Goal: Task Accomplishment & Management: Manage account settings

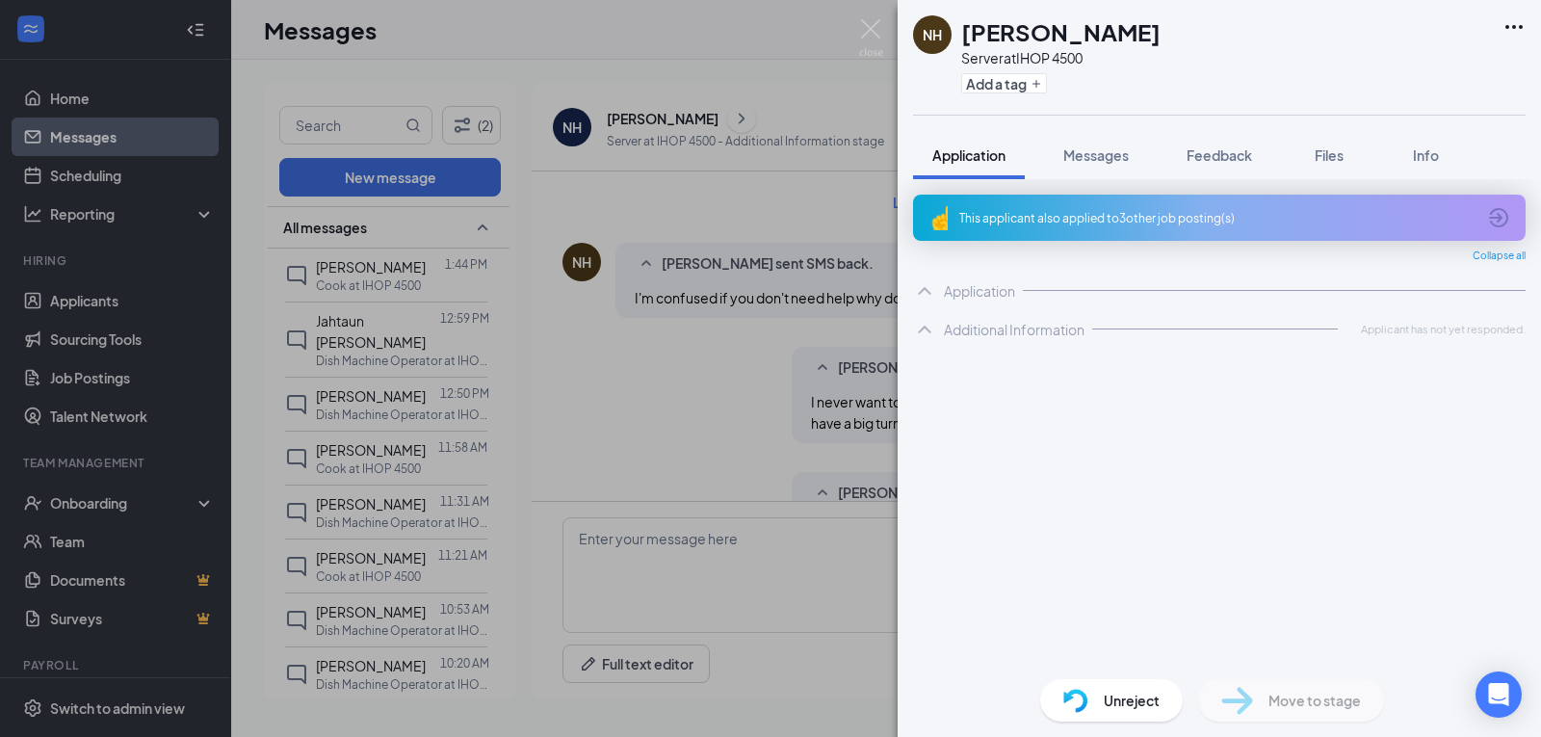
scroll to position [767, 0]
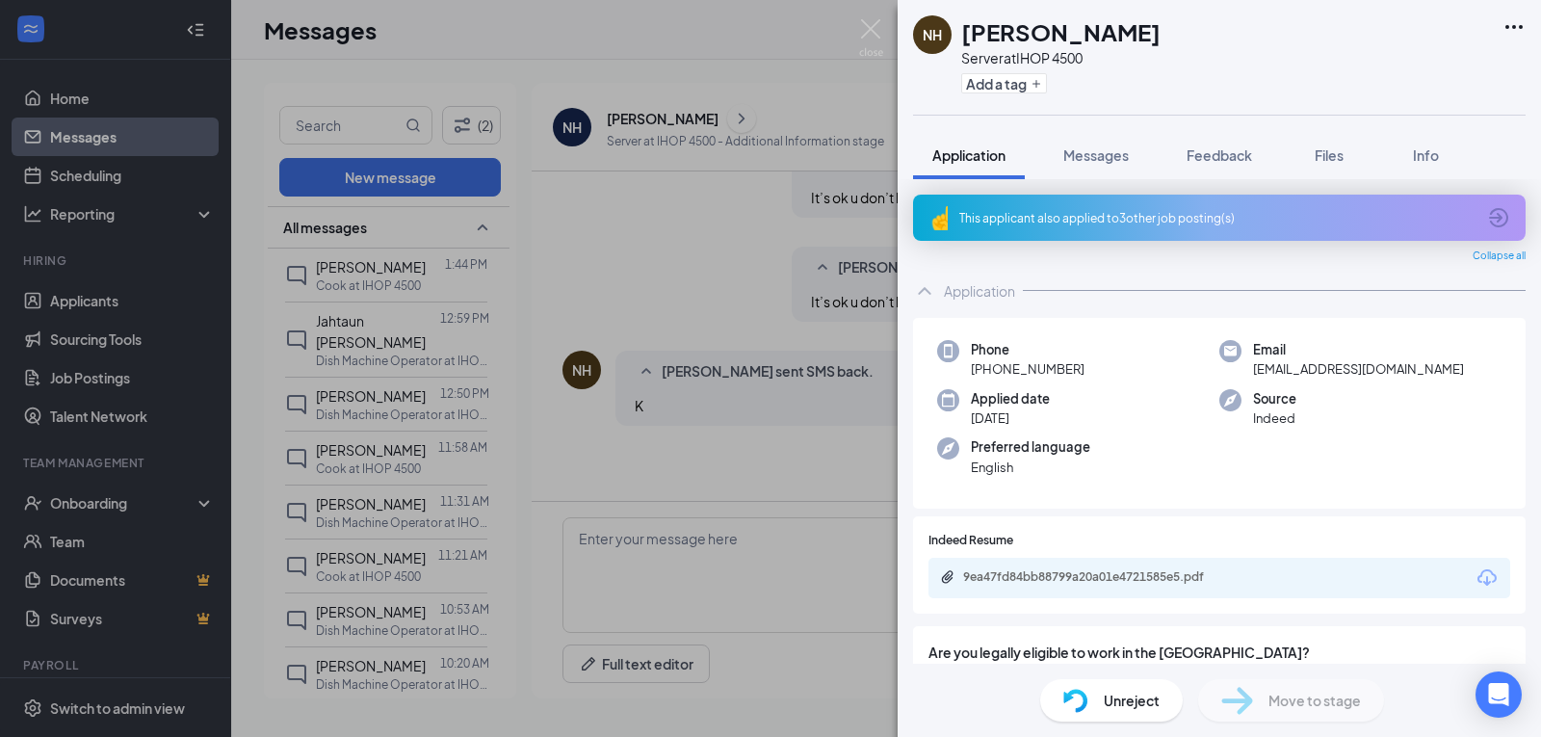
click at [425, 293] on div "NH [PERSON_NAME] Server at IHOP 4500 Add a tag Application Messages Feedback Fi…" at bounding box center [770, 368] width 1541 height 737
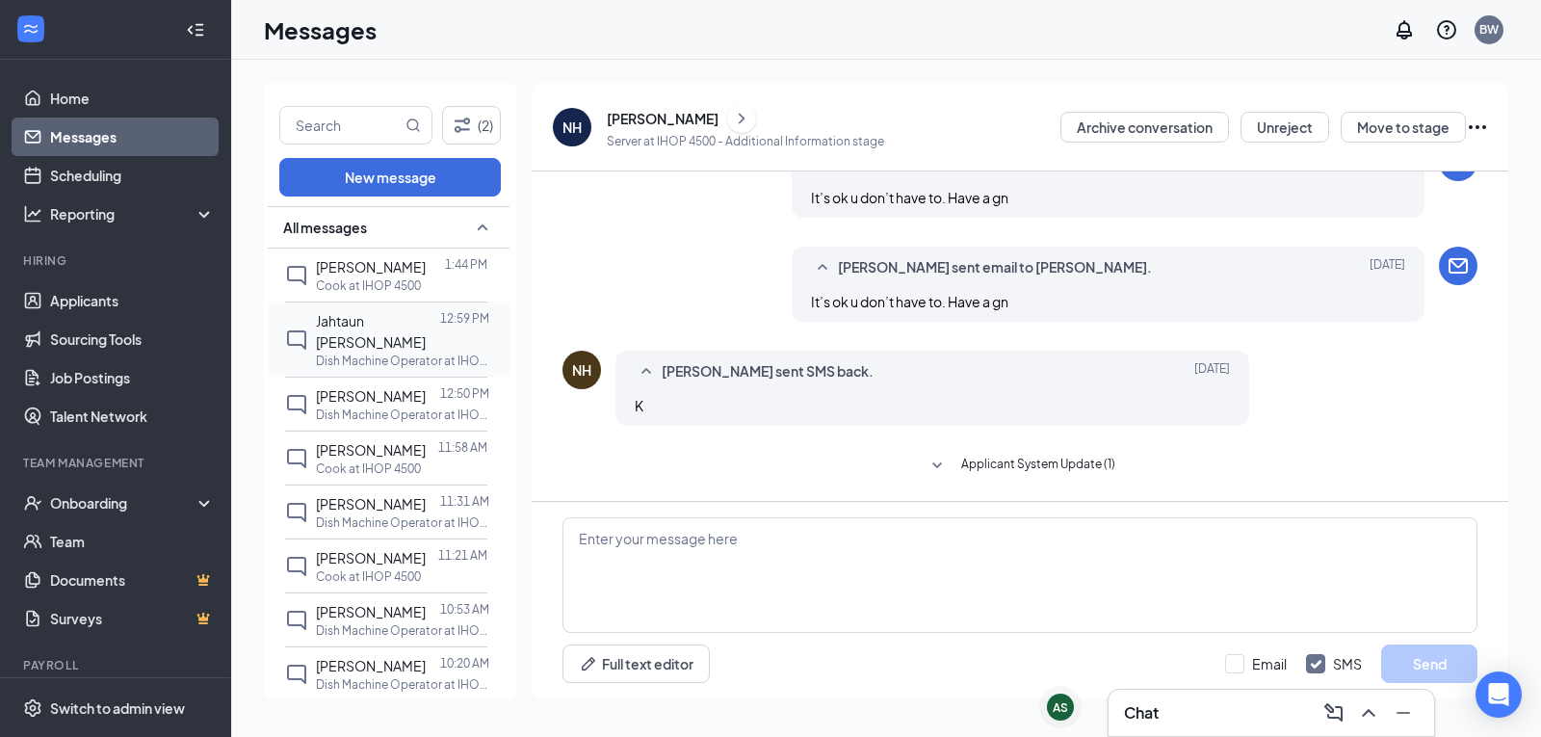
click at [407, 352] on p "Dish Machine Operator at IHOP 4500" at bounding box center [402, 360] width 173 height 16
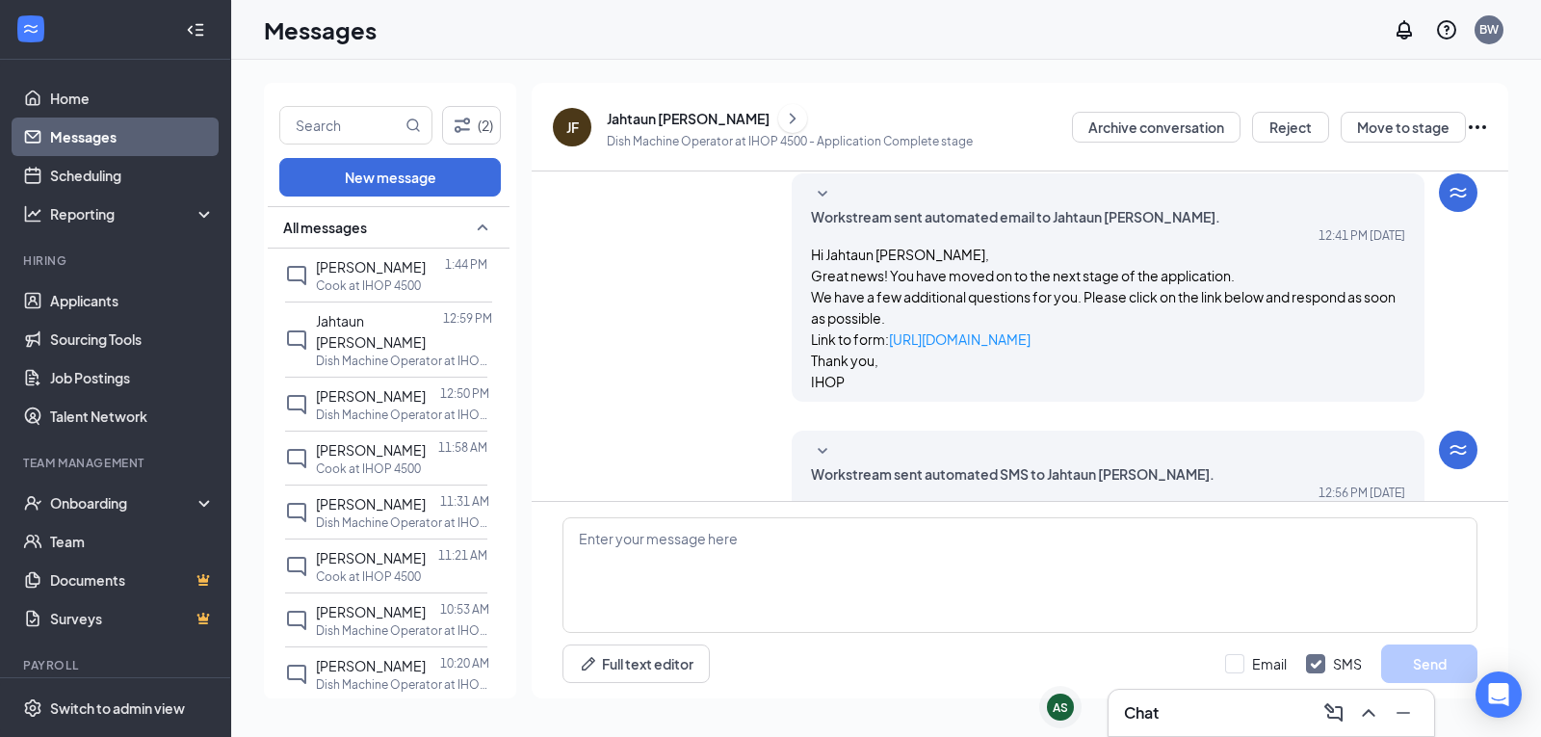
scroll to position [67, 0]
click at [388, 391] on div "[PERSON_NAME]" at bounding box center [371, 395] width 110 height 21
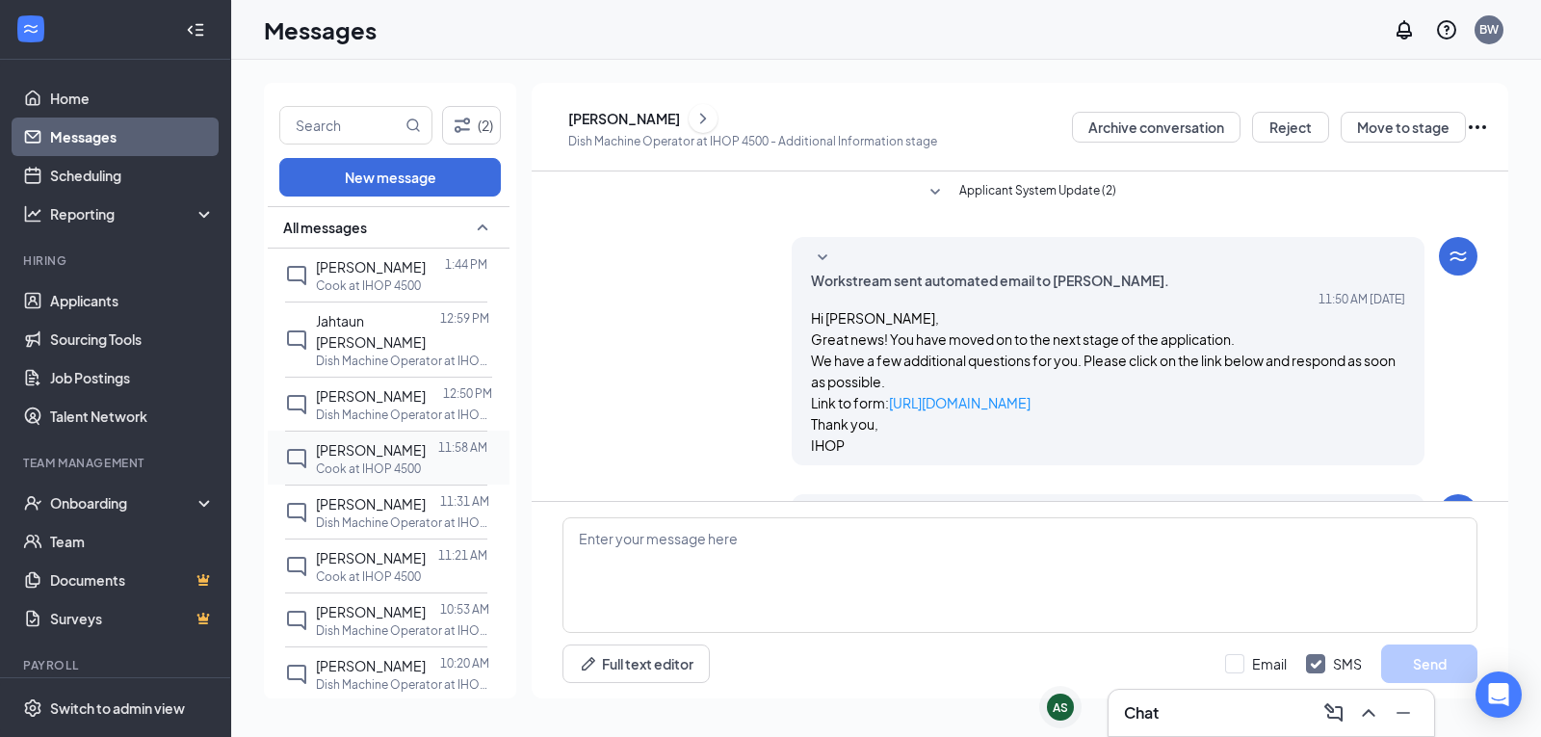
scroll to position [12, 0]
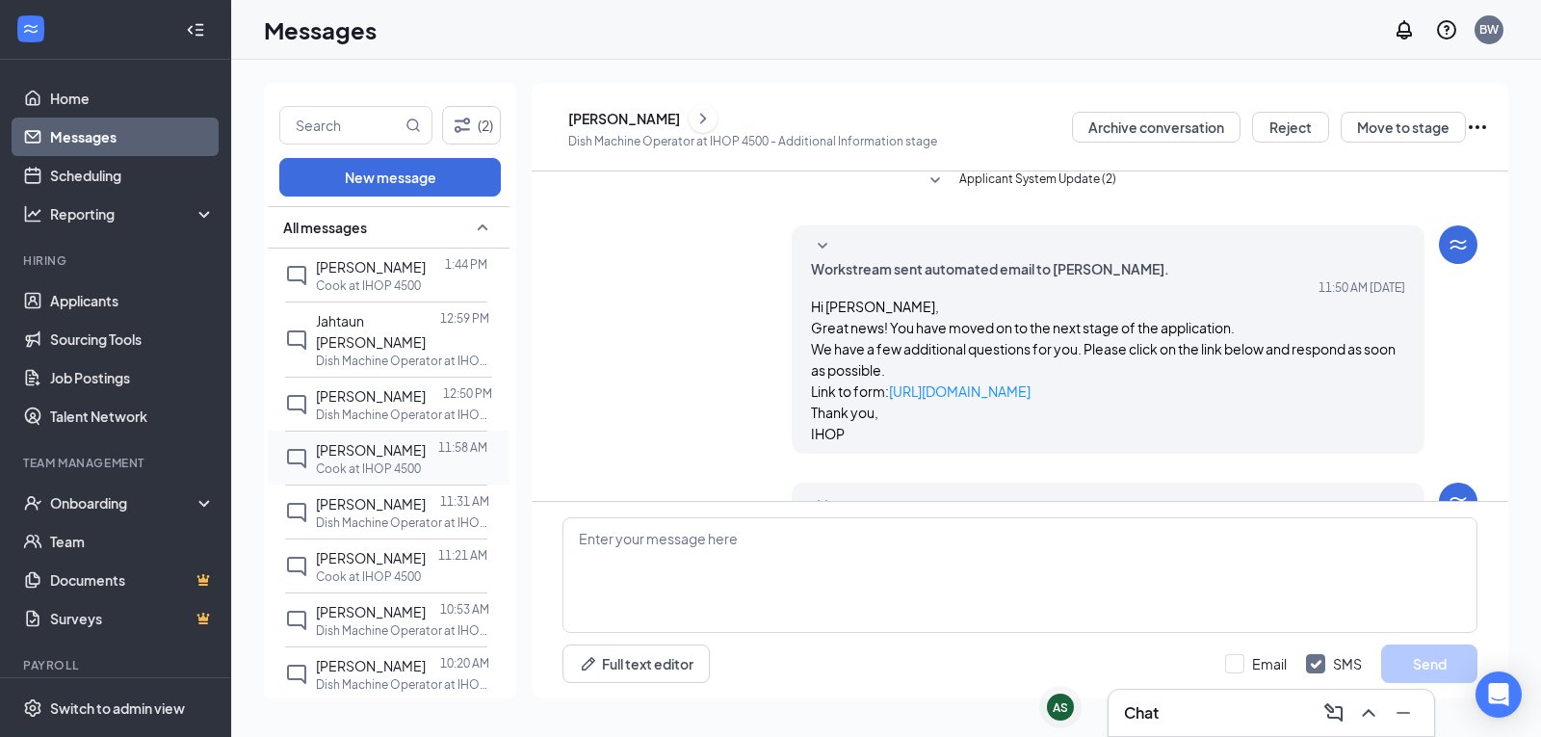
click at [361, 477] on p "Cook at IHOP 4500" at bounding box center [368, 468] width 105 height 16
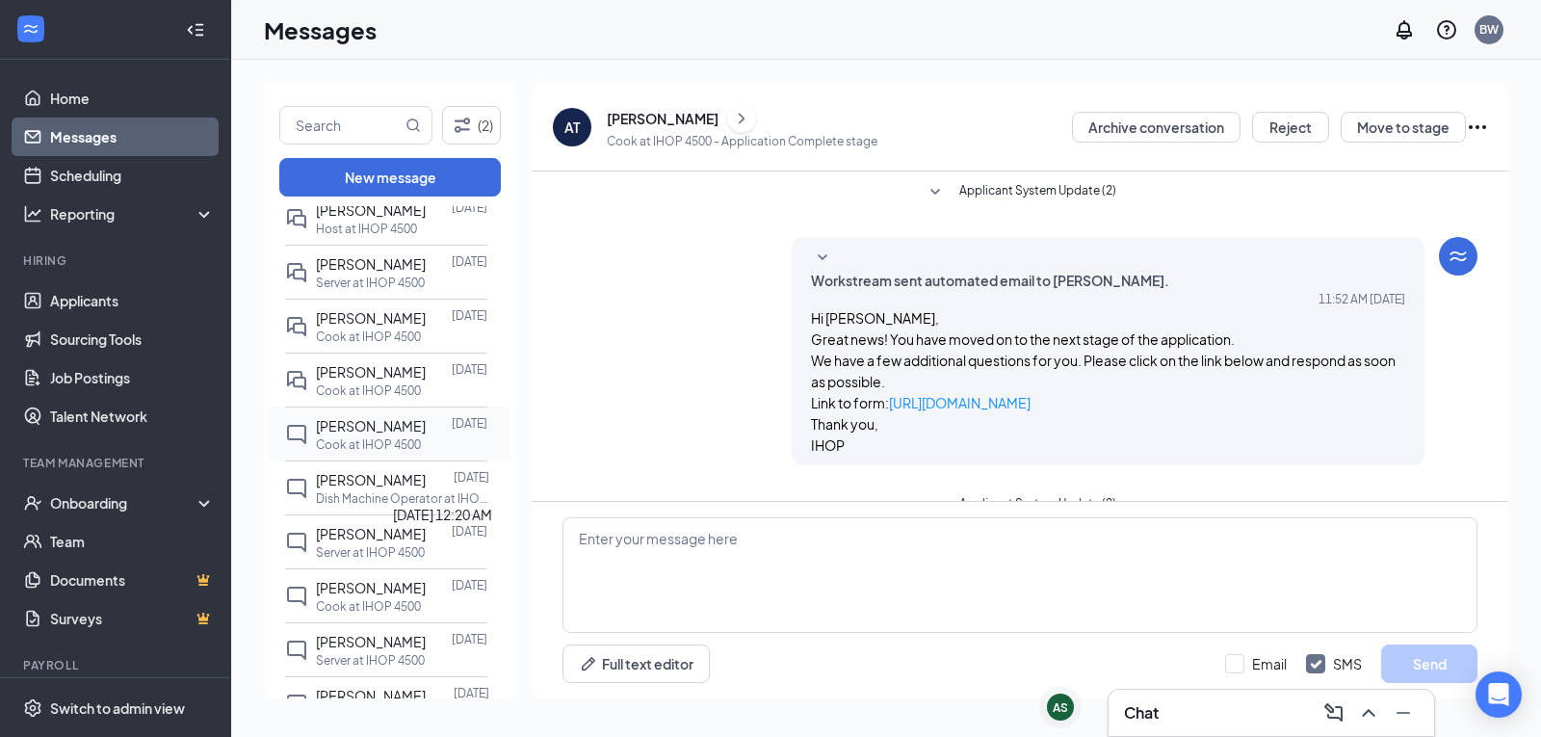
scroll to position [867, 0]
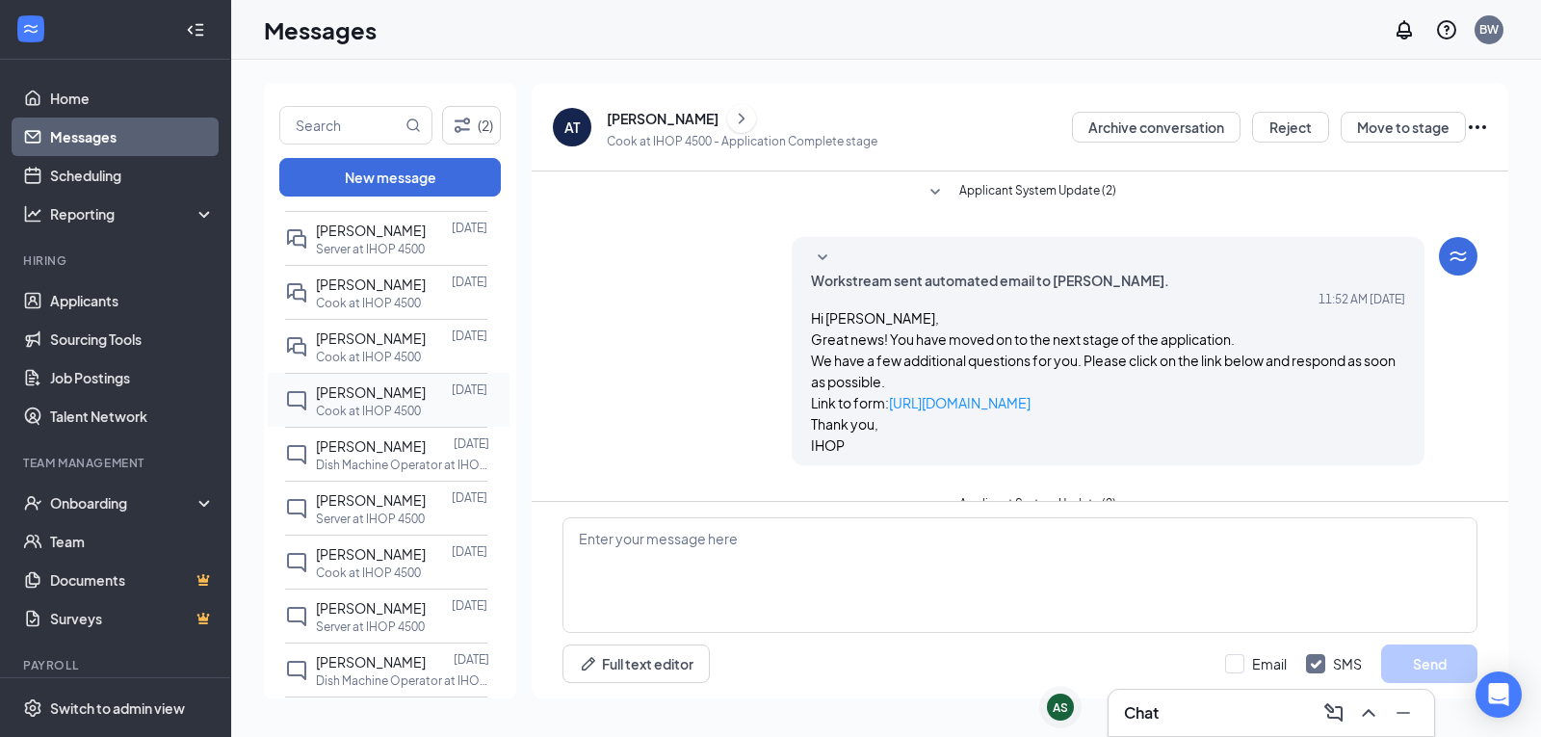
click at [422, 419] on div "Cook at IHOP 4500" at bounding box center [401, 411] width 171 height 16
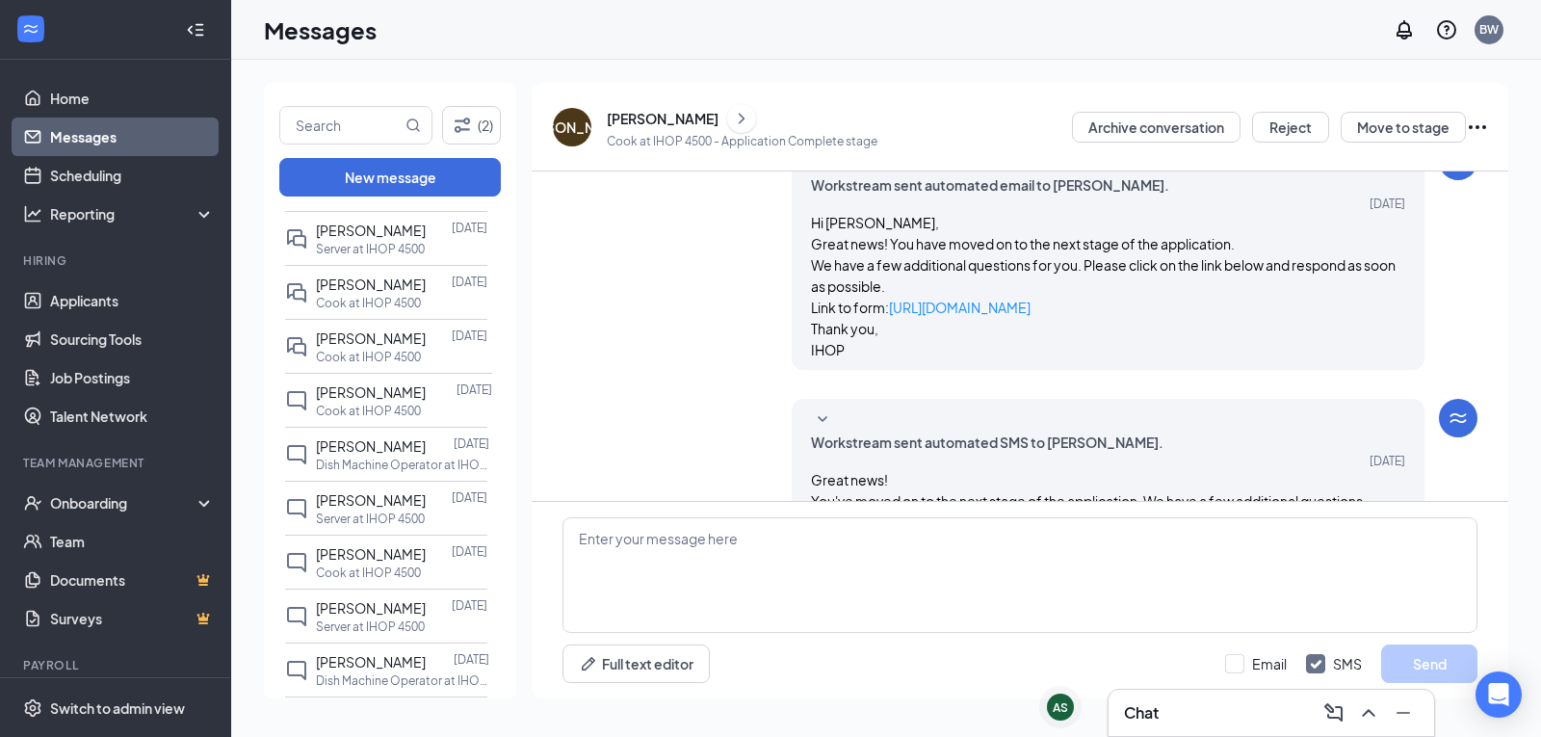
scroll to position [210, 0]
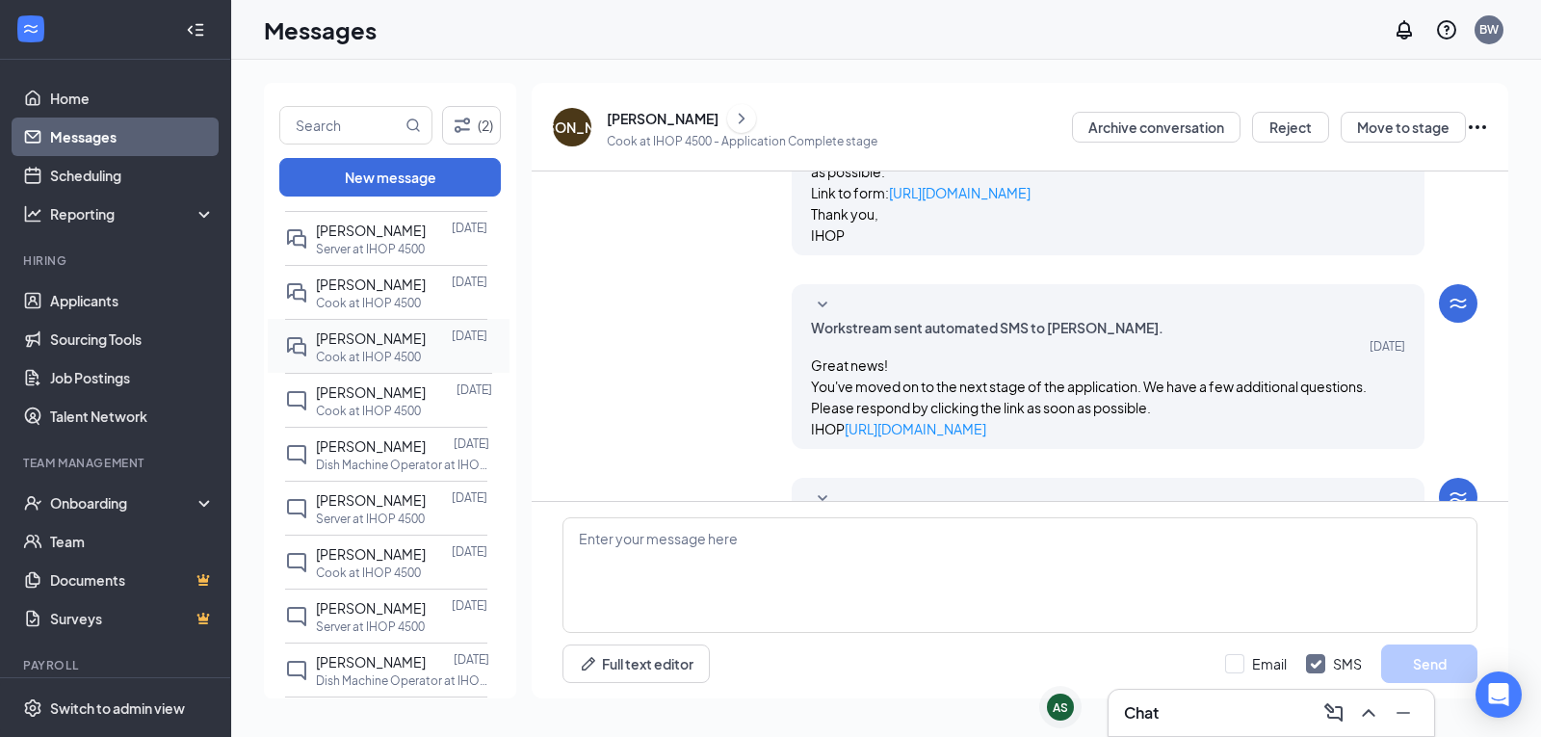
click at [411, 365] on p "Cook at IHOP 4500" at bounding box center [368, 357] width 105 height 16
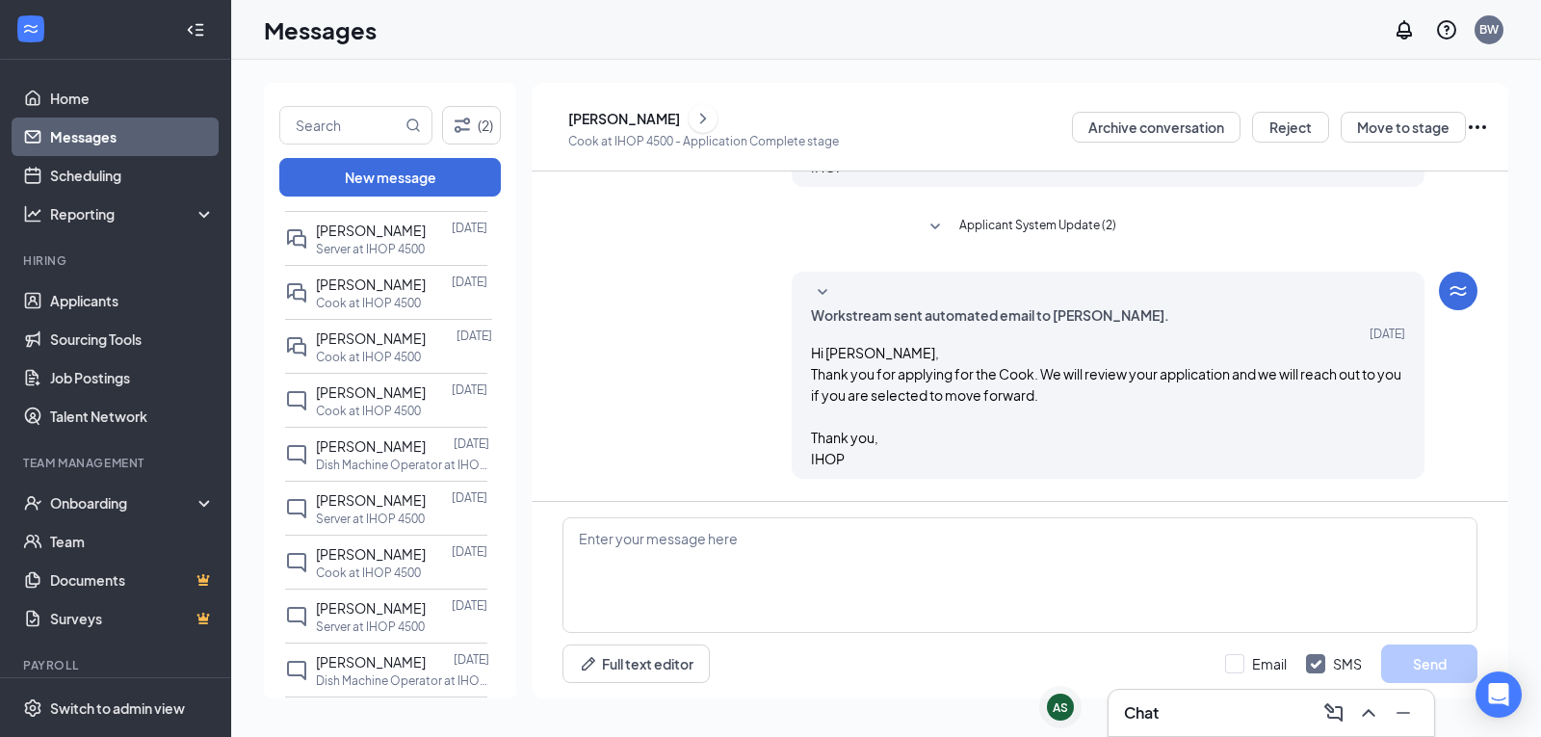
scroll to position [308, 0]
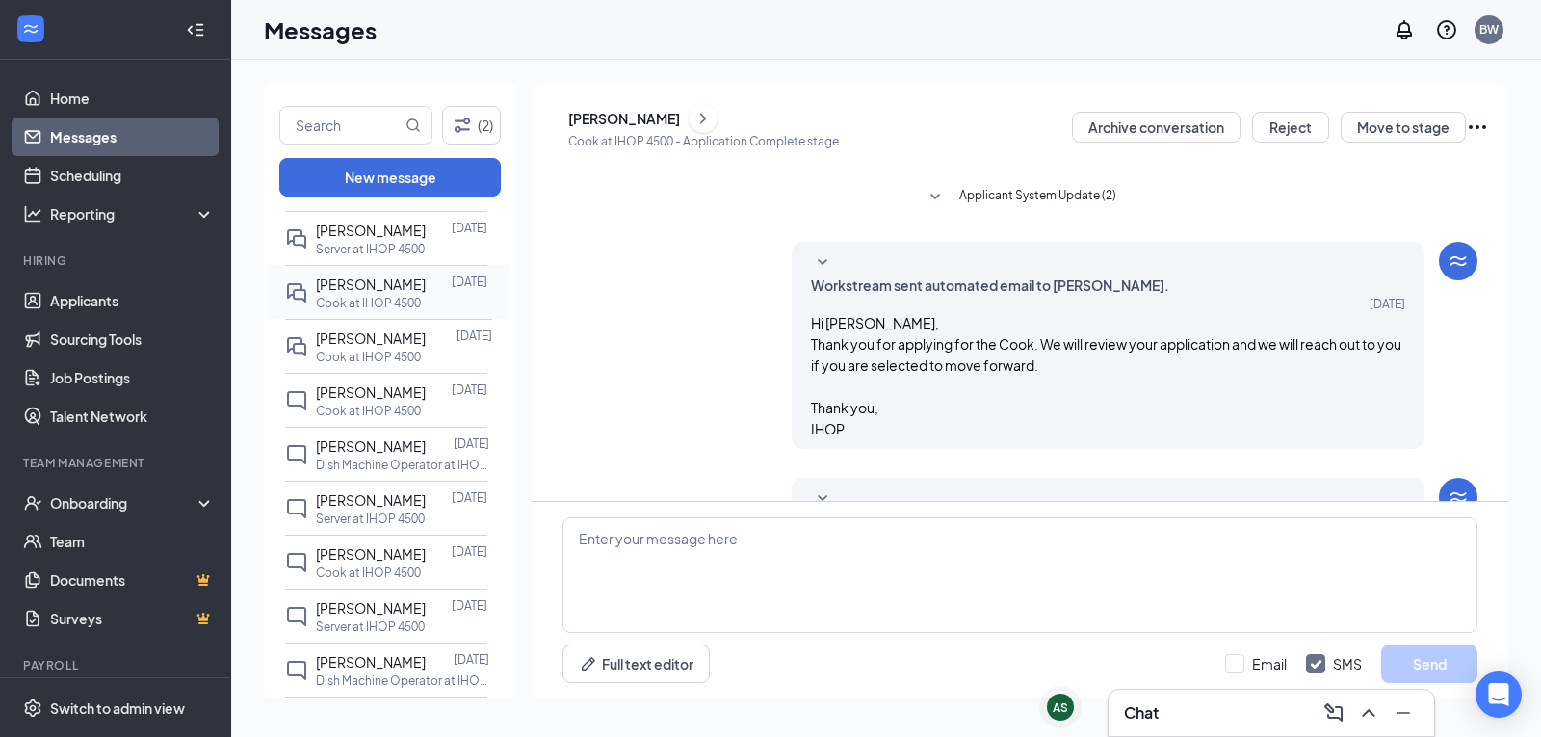
click at [422, 319] on div "[PERSON_NAME] [DATE] Cook at IHOP 4500" at bounding box center [386, 292] width 202 height 54
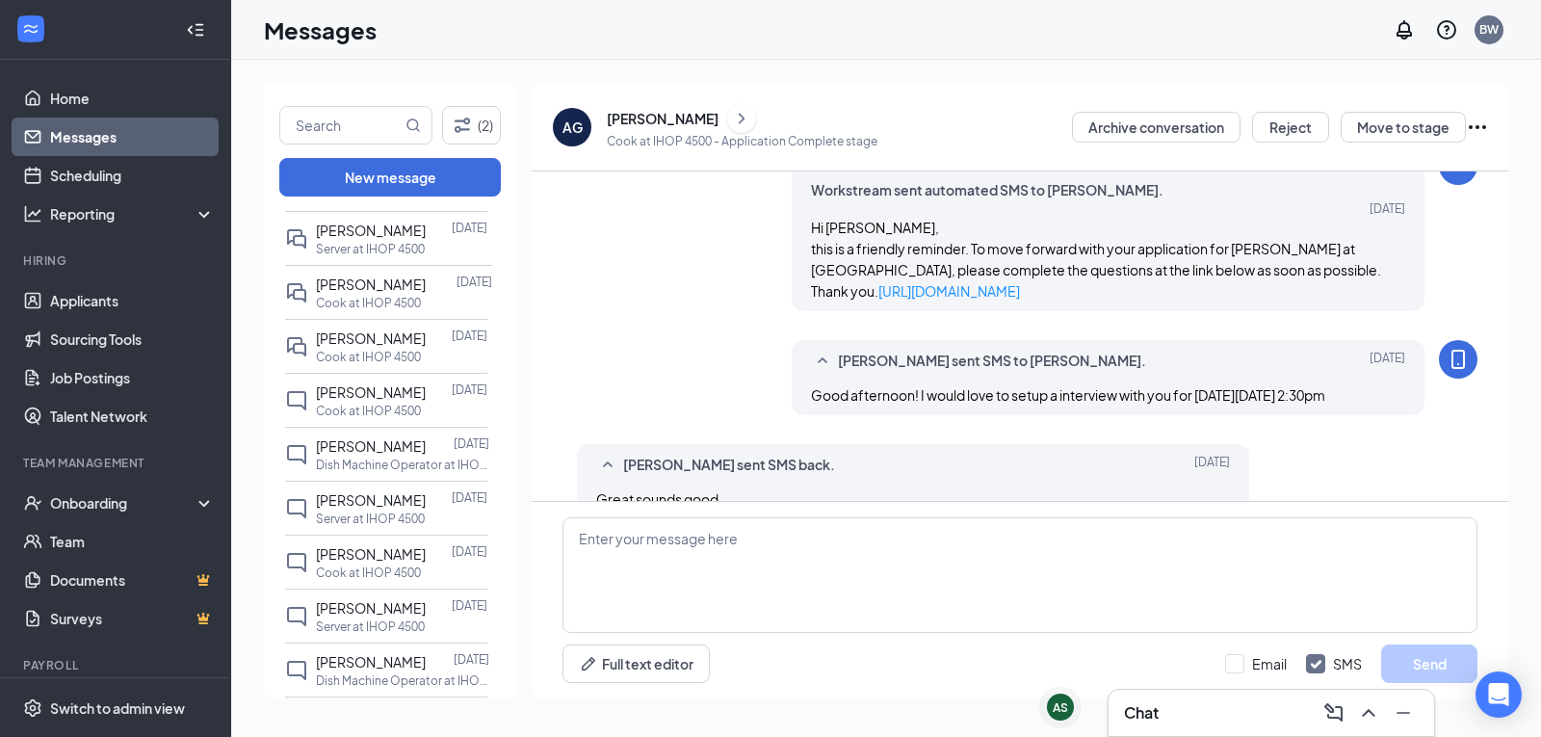
scroll to position [445, 0]
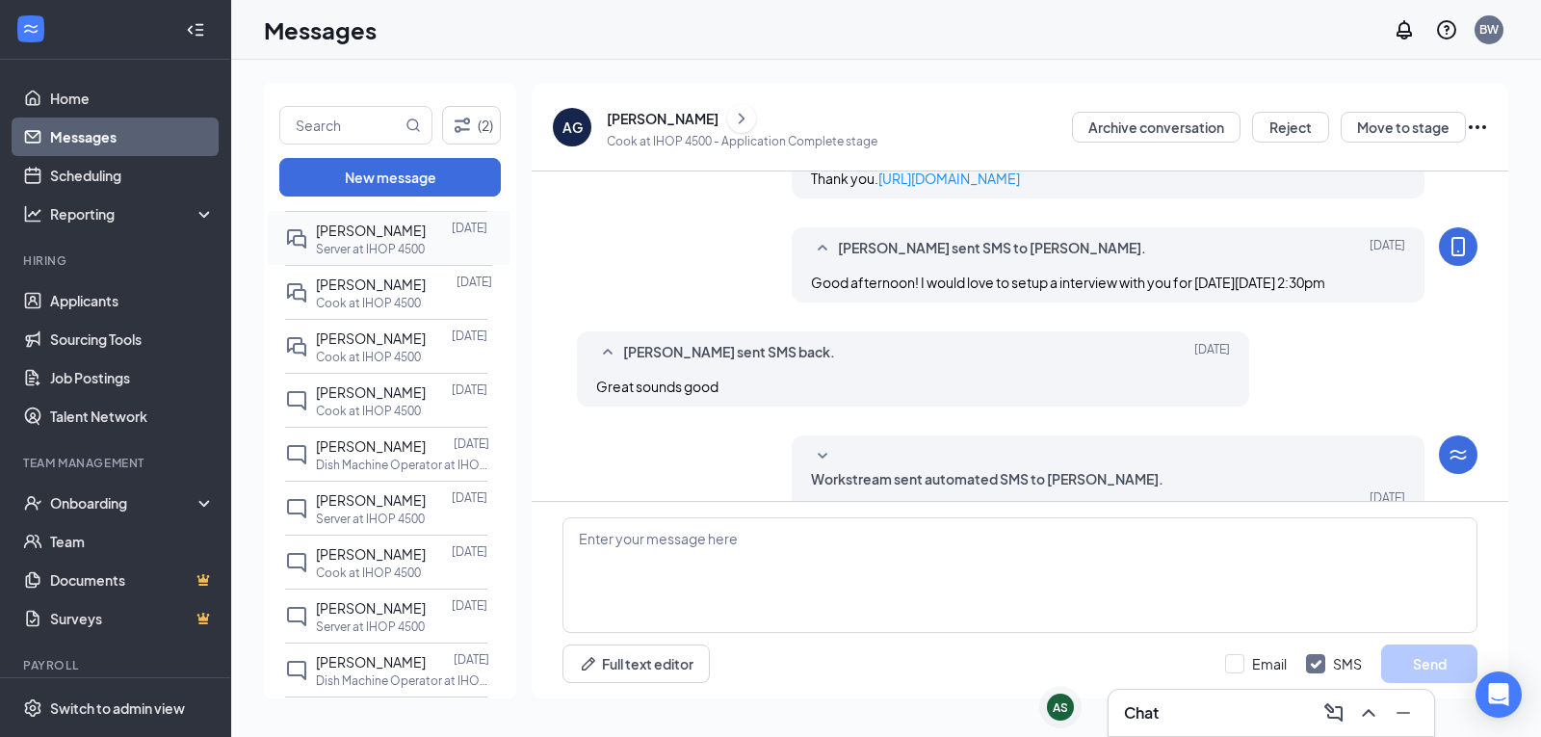
click at [434, 265] on div "[PERSON_NAME] [DATE] Server at IHOP 4500" at bounding box center [386, 238] width 202 height 54
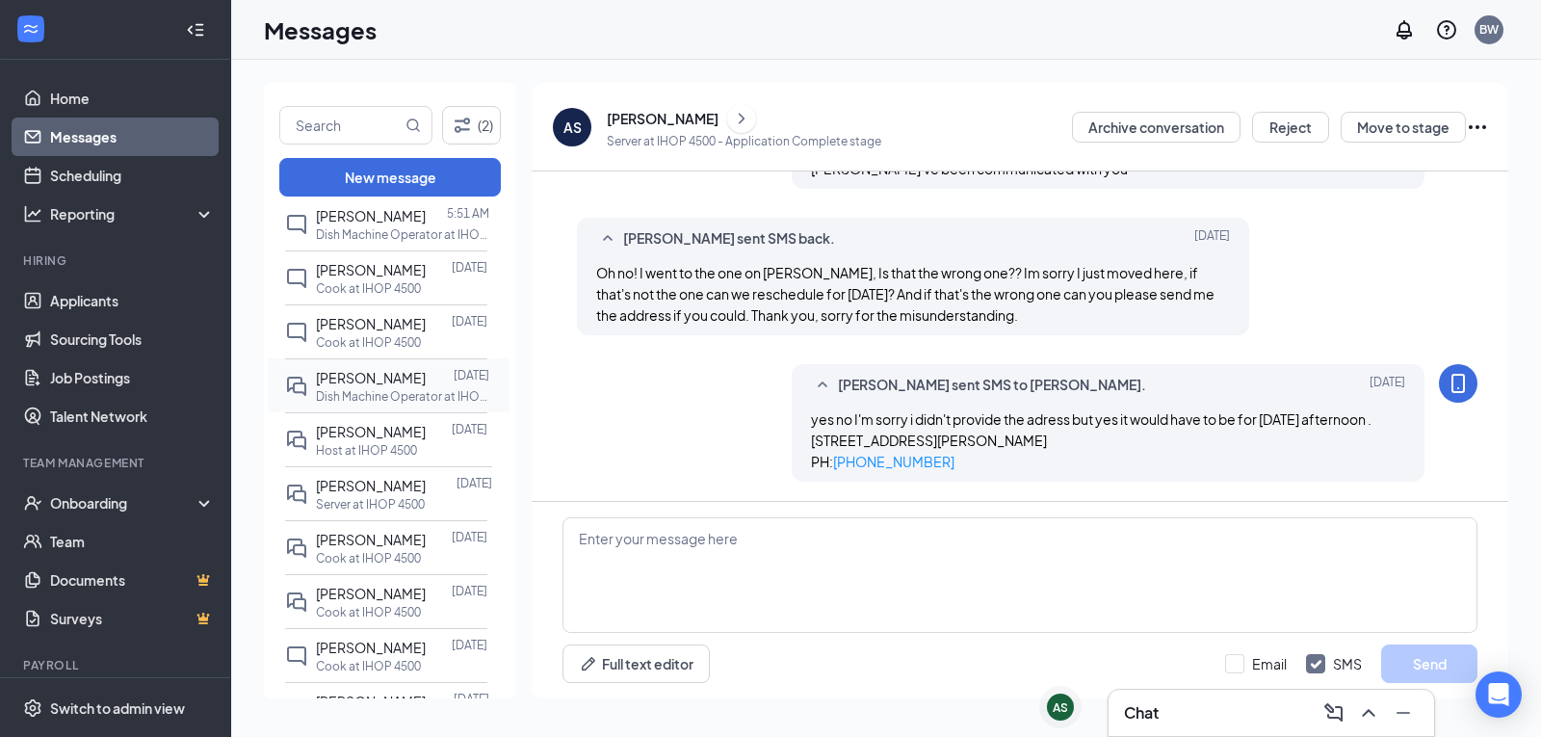
scroll to position [578, 0]
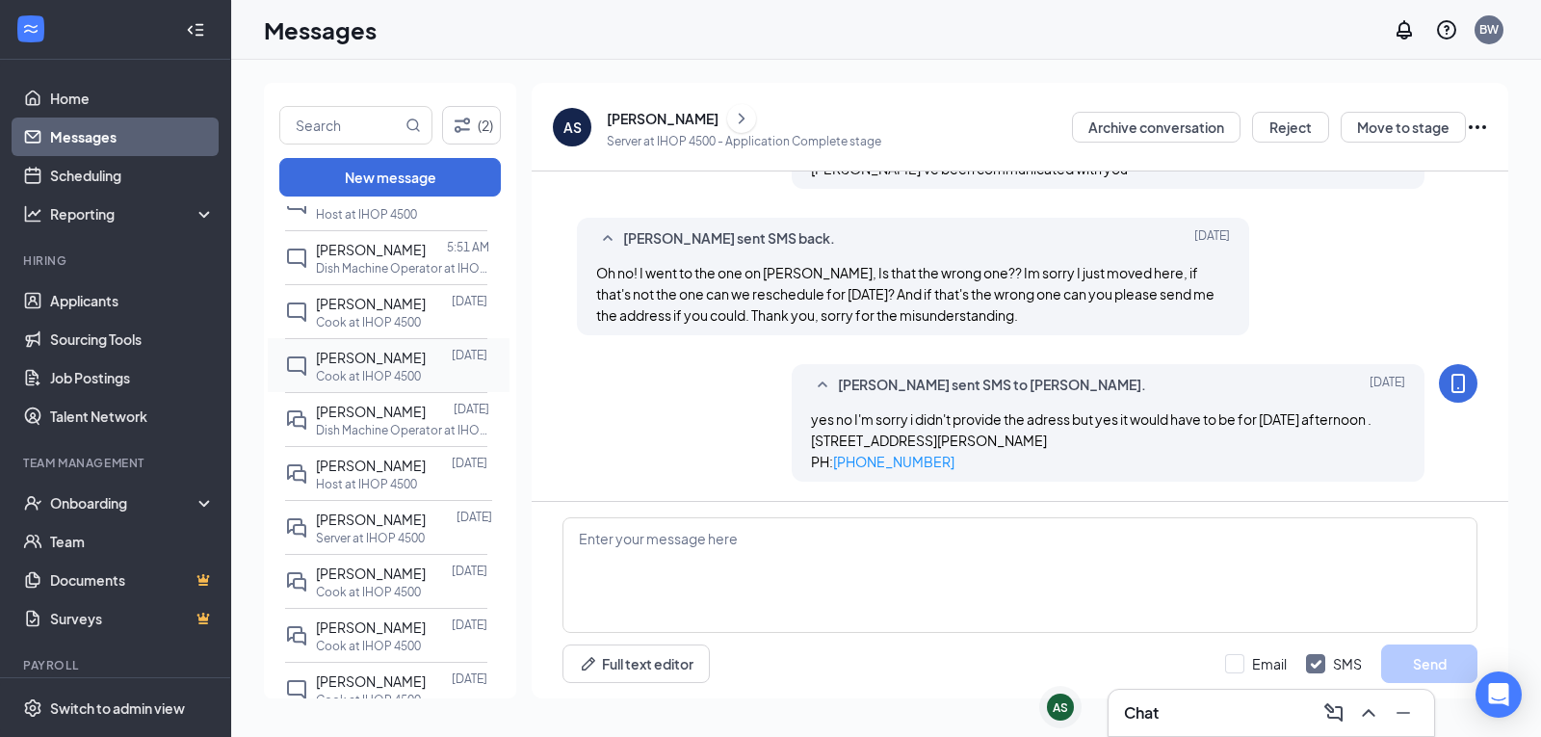
click at [380, 384] on p "Cook at IHOP 4500" at bounding box center [368, 376] width 105 height 16
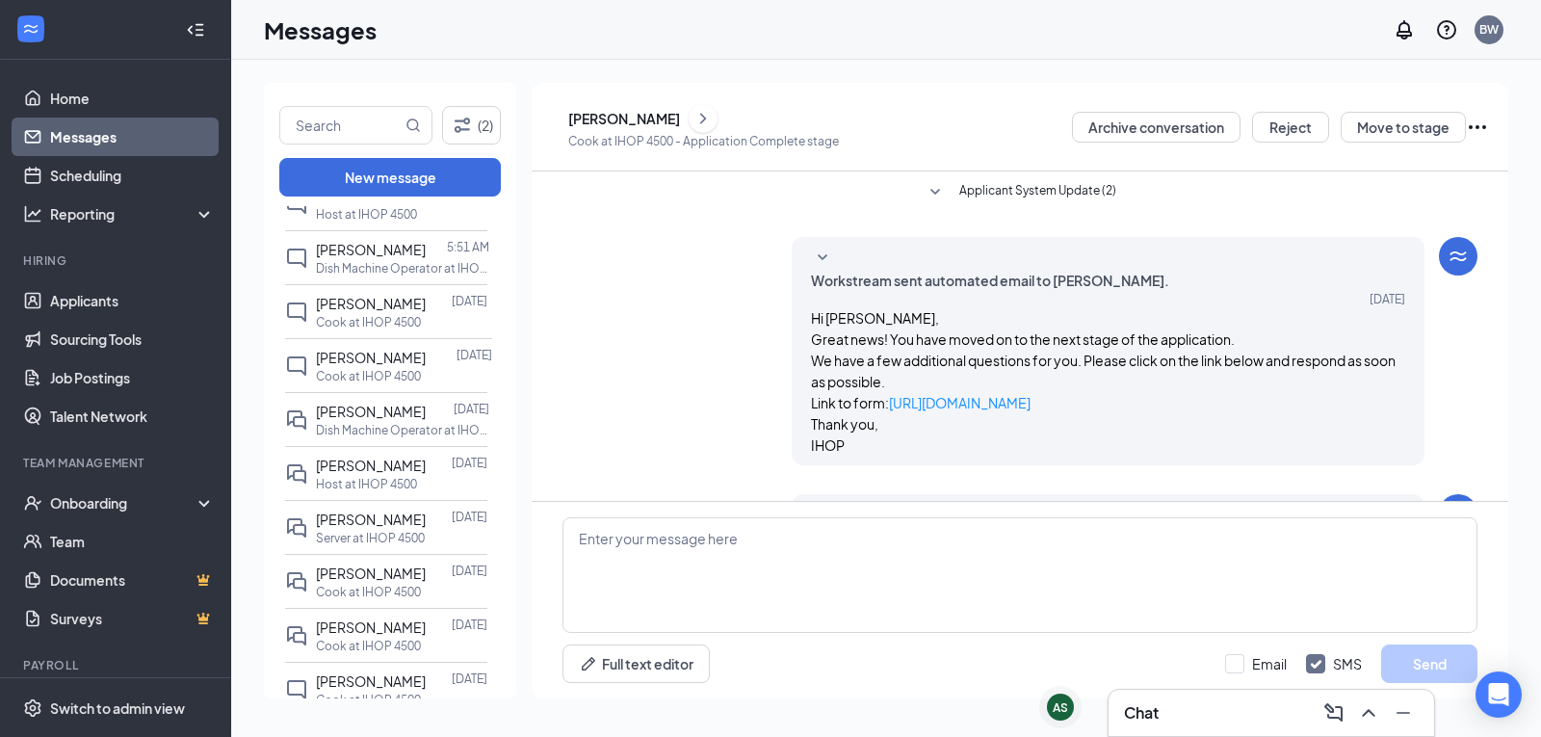
scroll to position [67, 0]
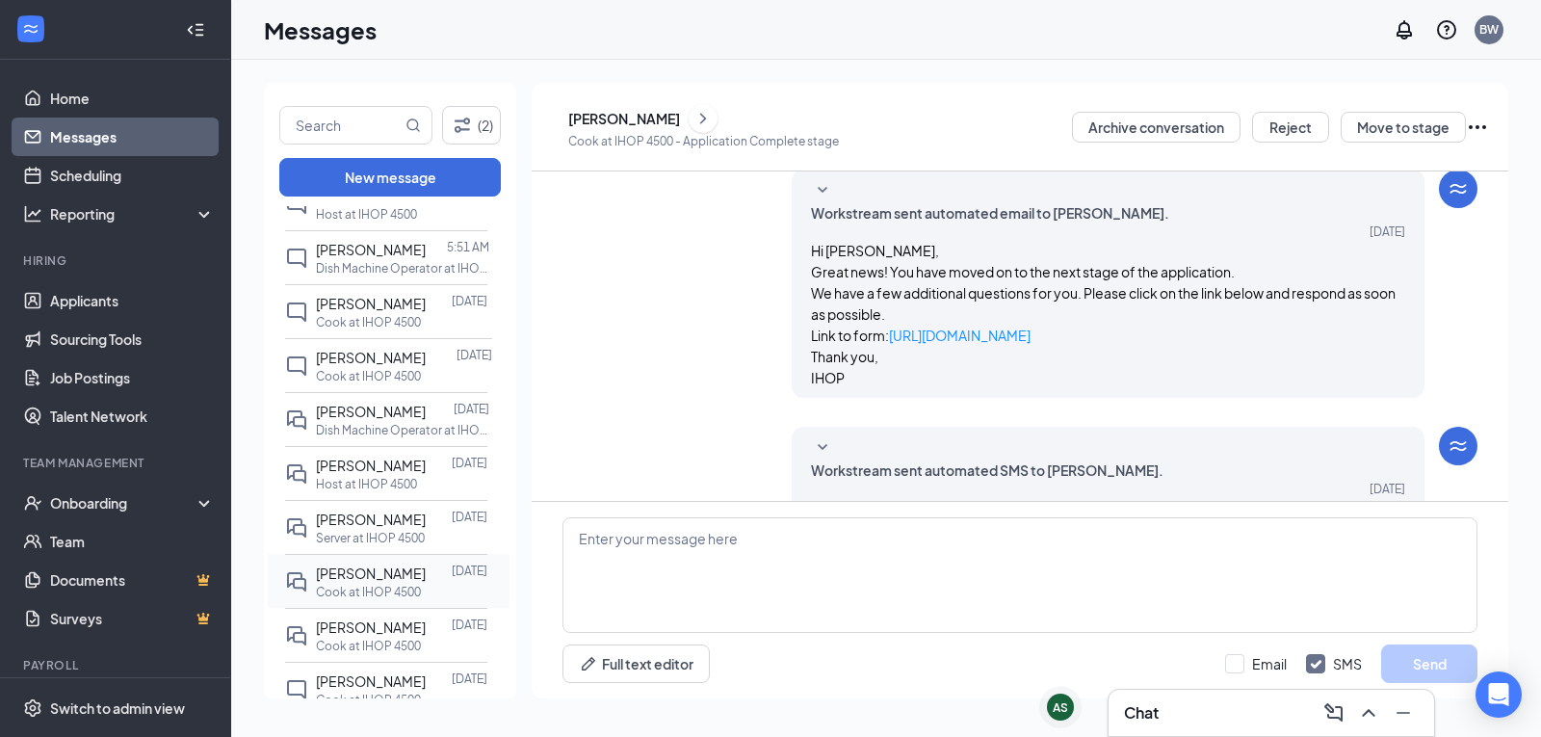
click at [362, 582] on span "[PERSON_NAME]" at bounding box center [371, 572] width 110 height 17
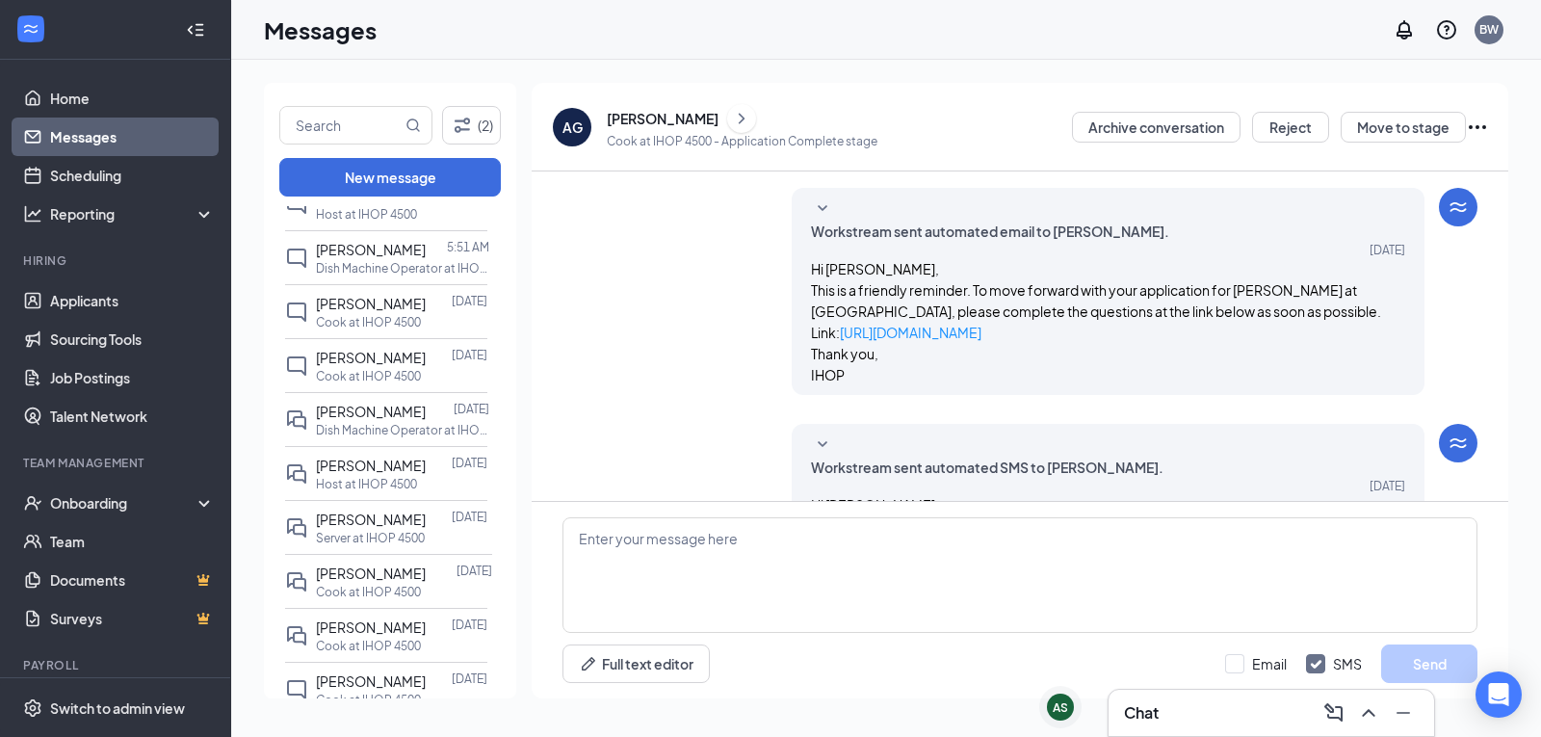
scroll to position [96, 0]
